Goal: Information Seeking & Learning: Learn about a topic

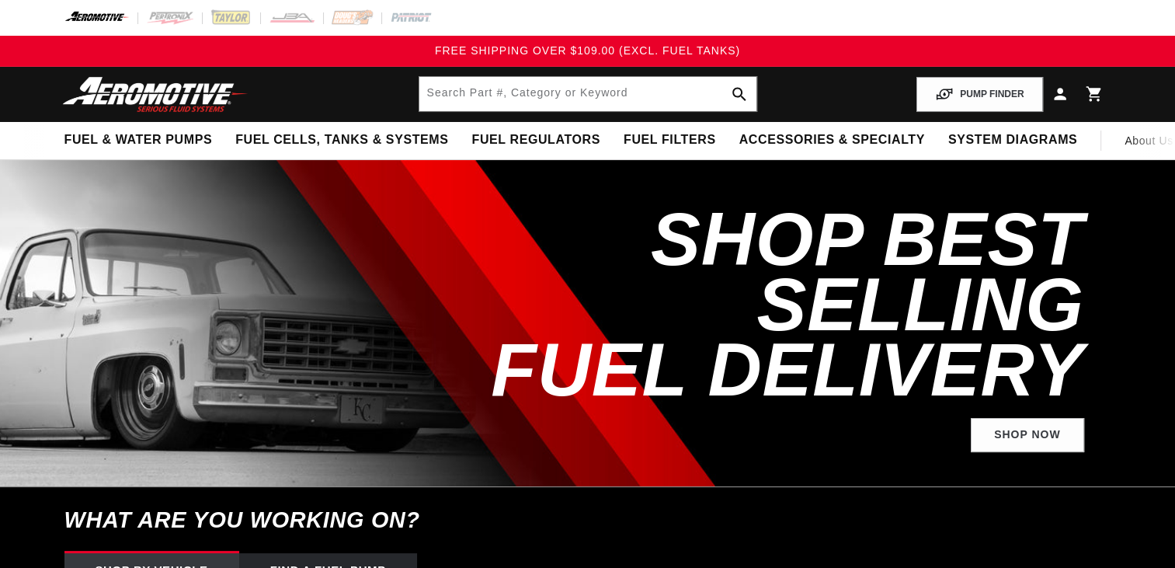
drag, startPoint x: 0, startPoint y: 0, endPoint x: 344, endPoint y: 88, distance: 355.1
click at [344, 88] on header "Fuel & Water Pumps Back In-Tank In-Line Fuel Pumps" at bounding box center [588, 94] width 1125 height 55
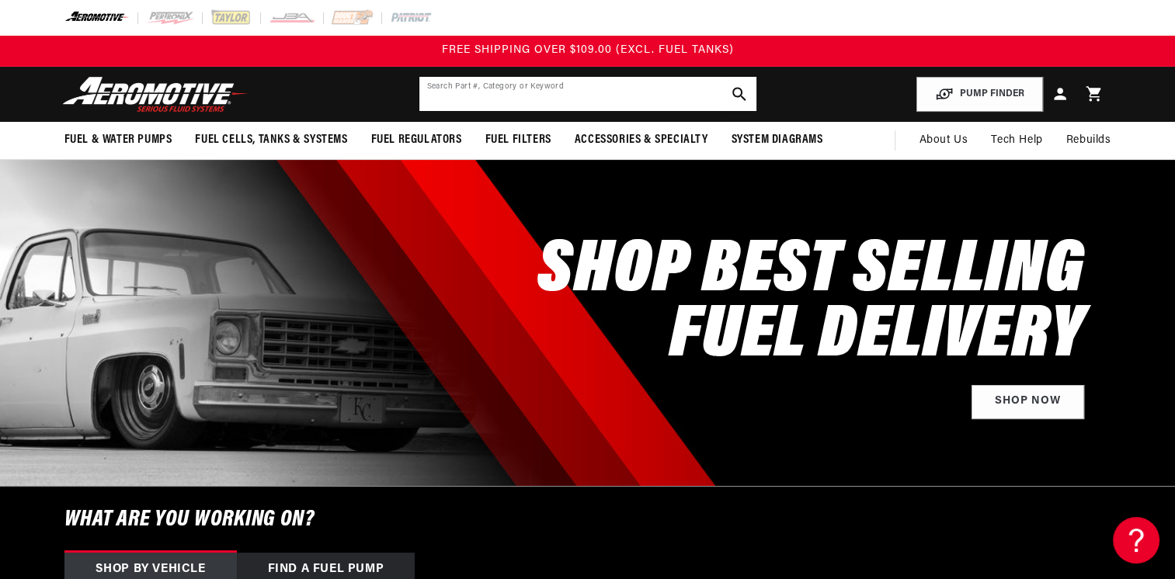
click at [468, 96] on input "text" at bounding box center [587, 94] width 337 height 34
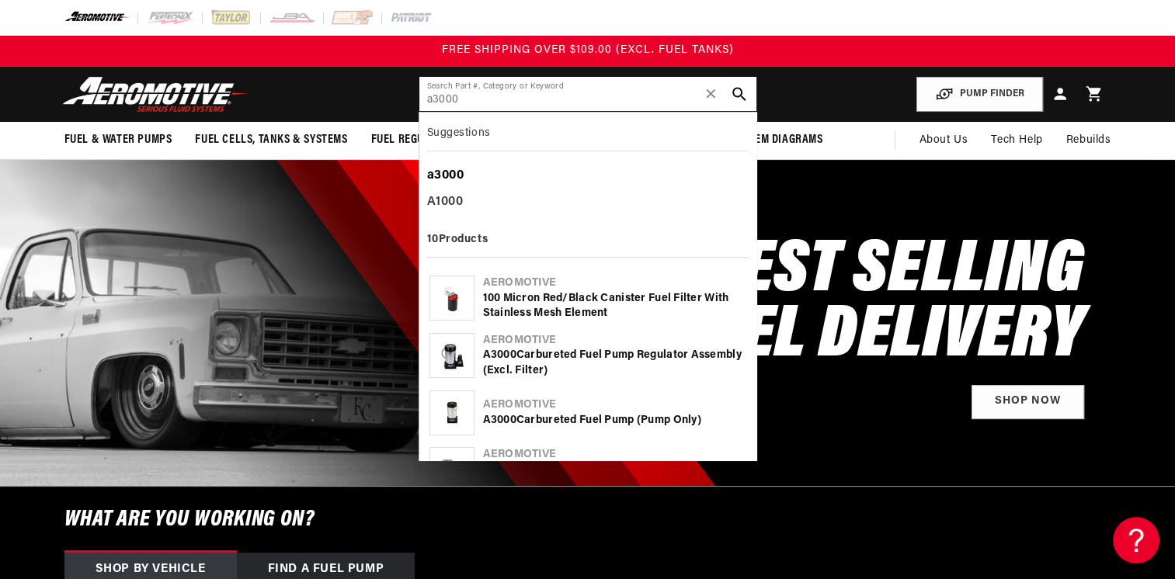
type input "a3000"
click at [506, 171] on div "a3000" at bounding box center [588, 176] width 322 height 26
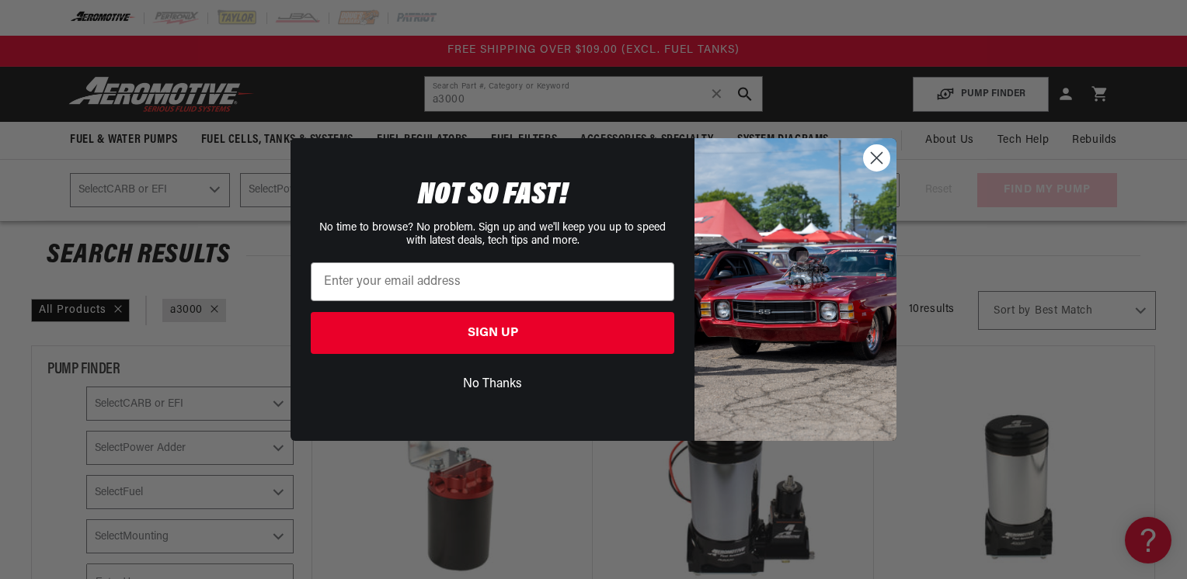
click at [876, 156] on circle "Close dialog" at bounding box center [877, 158] width 26 height 26
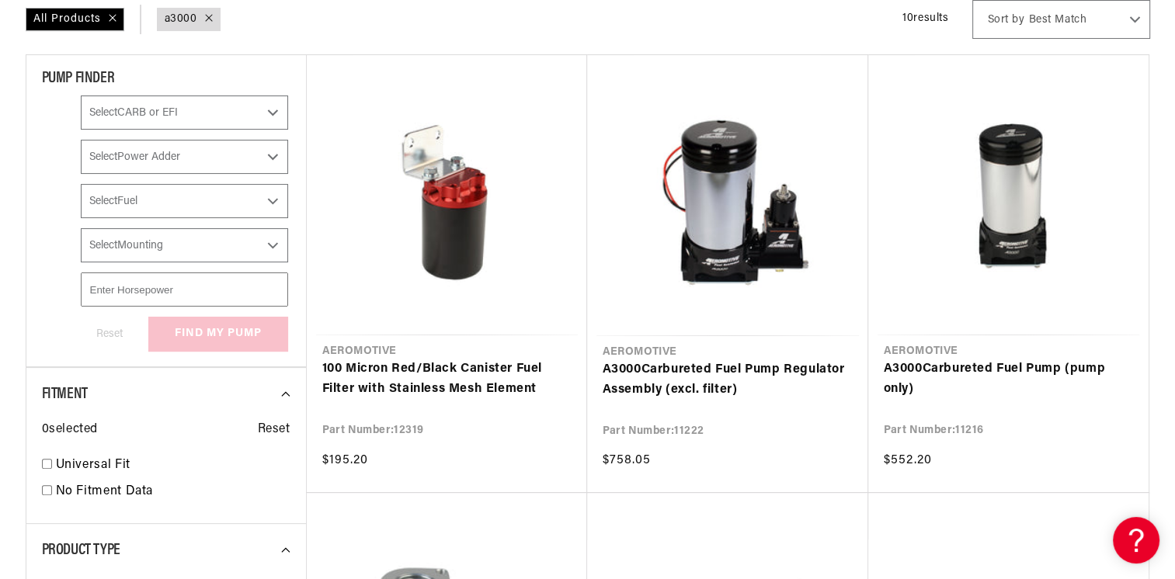
scroll to position [369, 0]
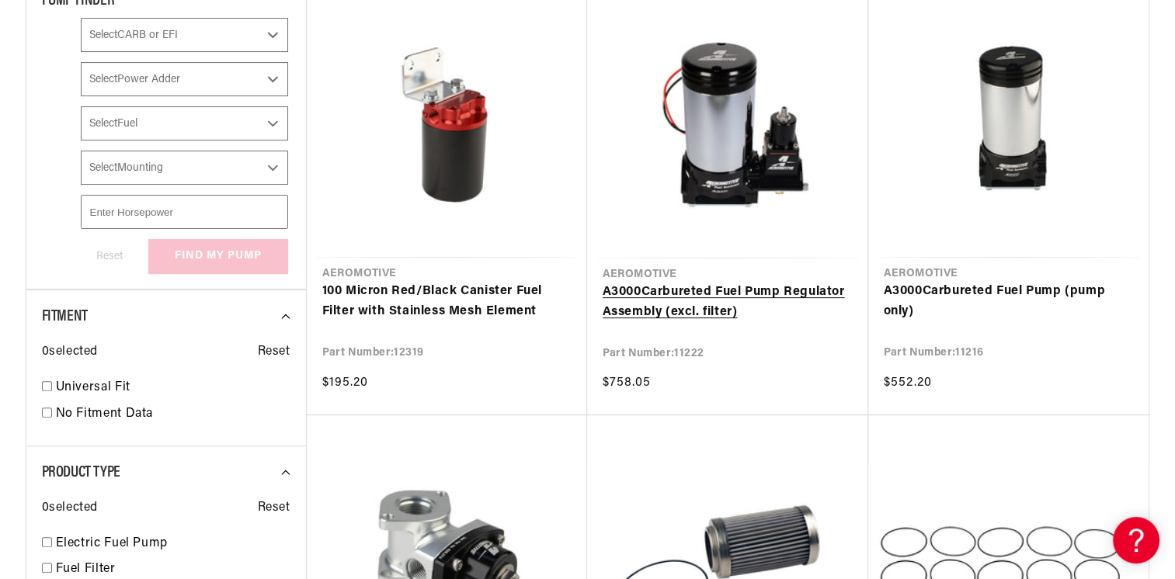
click at [693, 290] on link "A3000 Carbureted Fuel Pump Regulator Assembly (excl. filter)" at bounding box center [728, 303] width 250 height 40
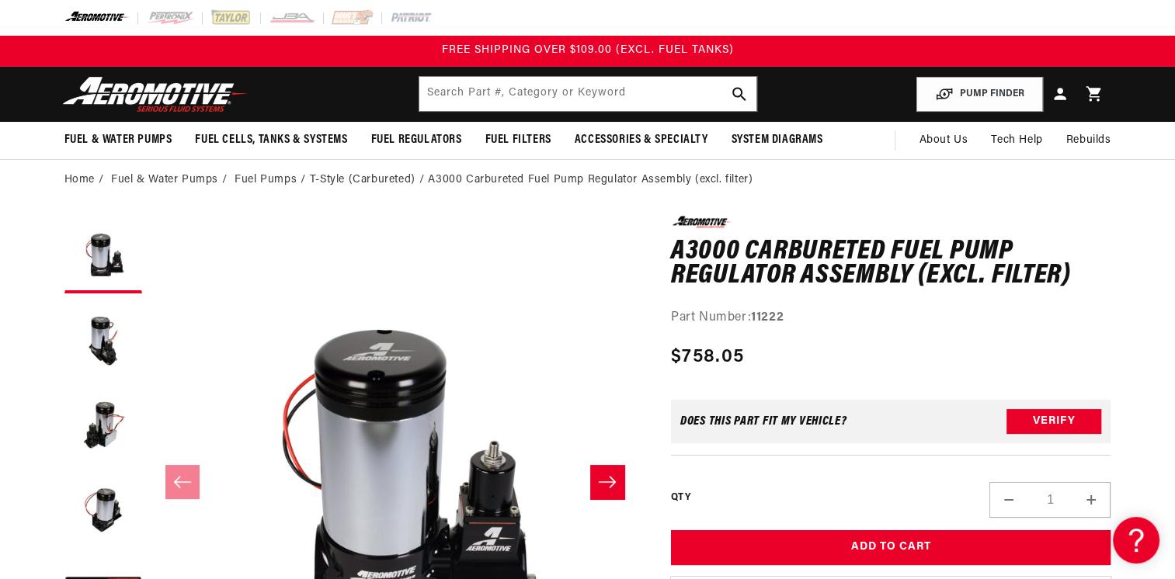
click at [955, 275] on h1 "A3000 Carbureted Fuel Pump Regulator Assembly (excl. filter)" at bounding box center [891, 264] width 440 height 49
